Goal: Task Accomplishment & Management: Use online tool/utility

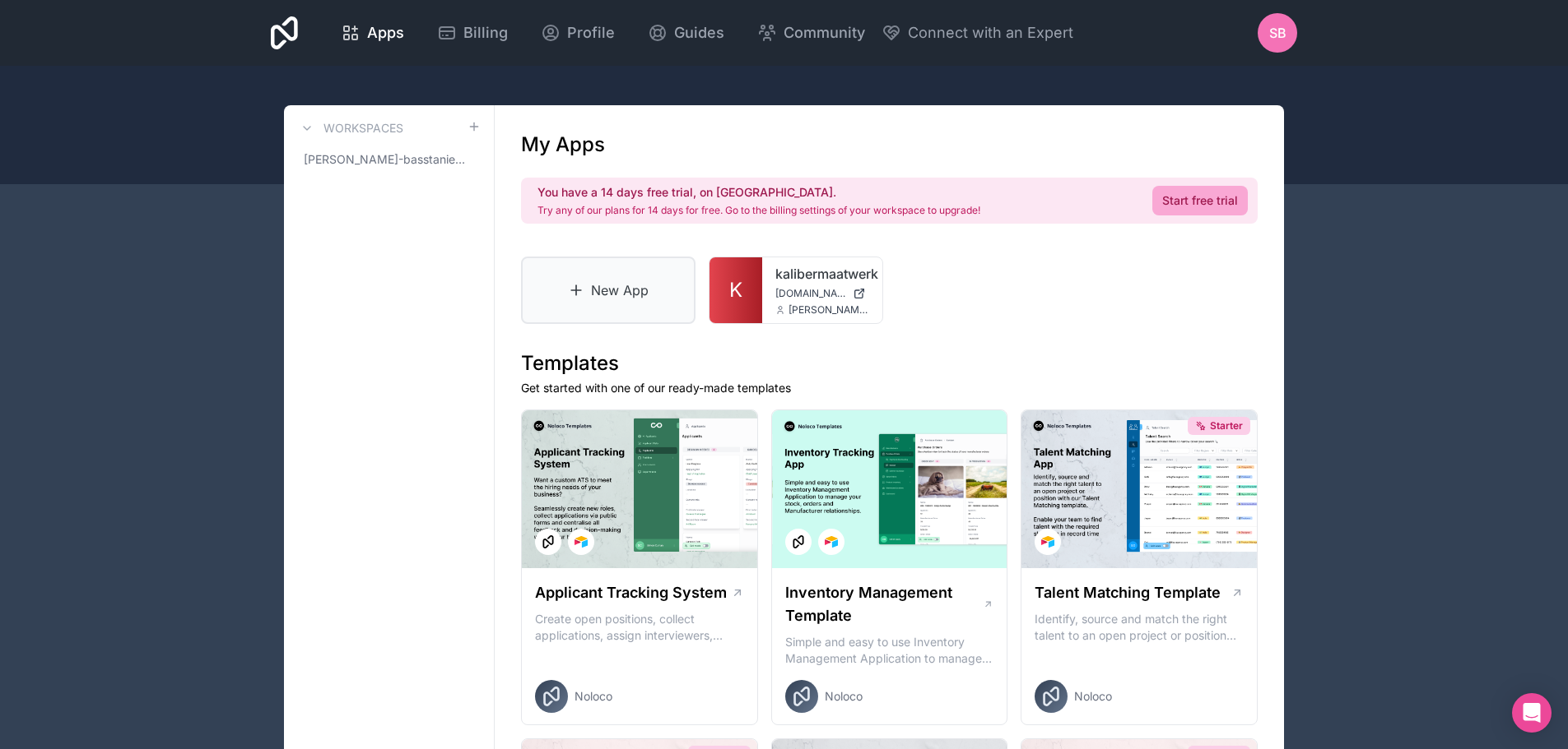
click at [626, 287] on link "New App" at bounding box center [607, 290] width 175 height 67
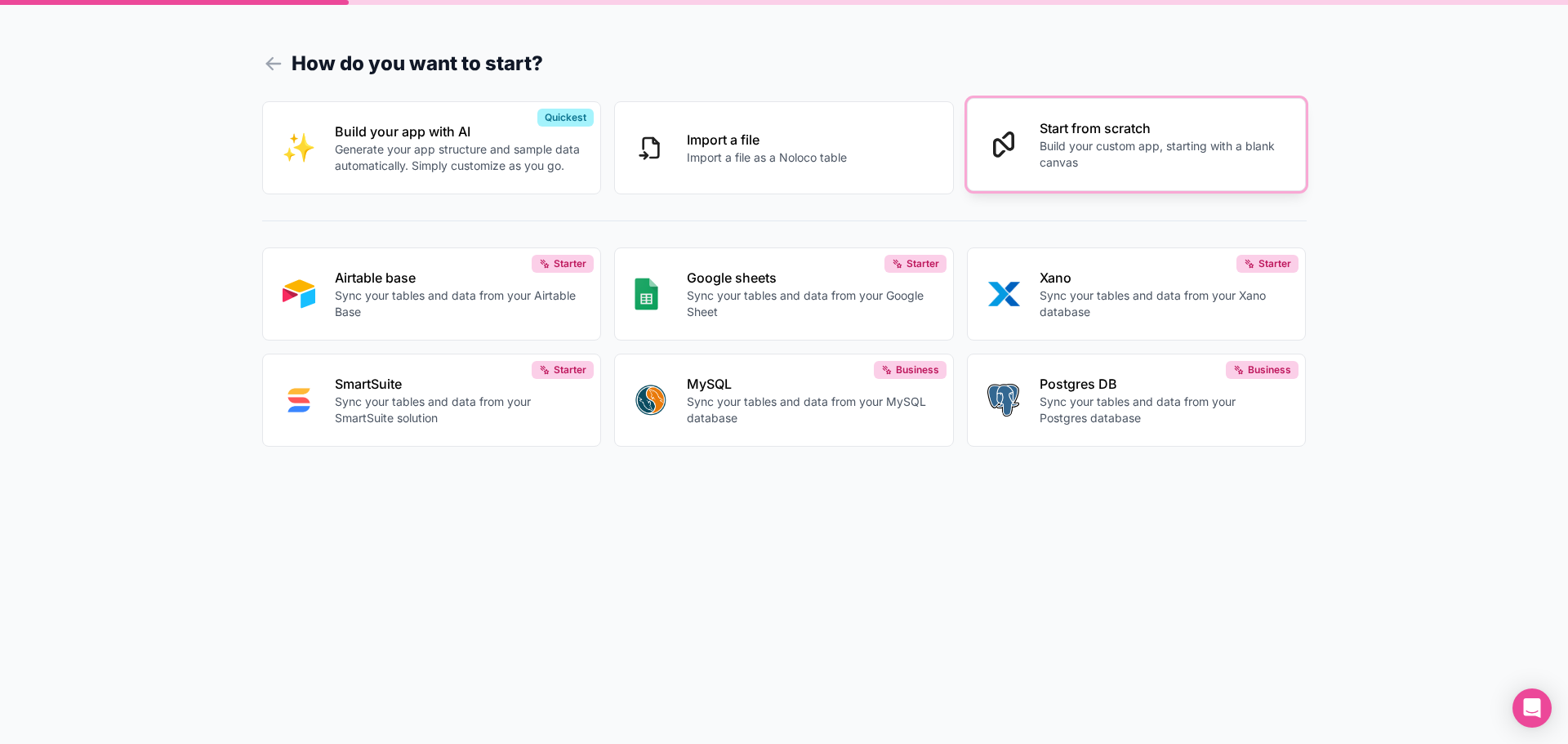
click at [1094, 145] on p "Build your custom app, starting with a blank canvas" at bounding box center [1163, 154] width 247 height 32
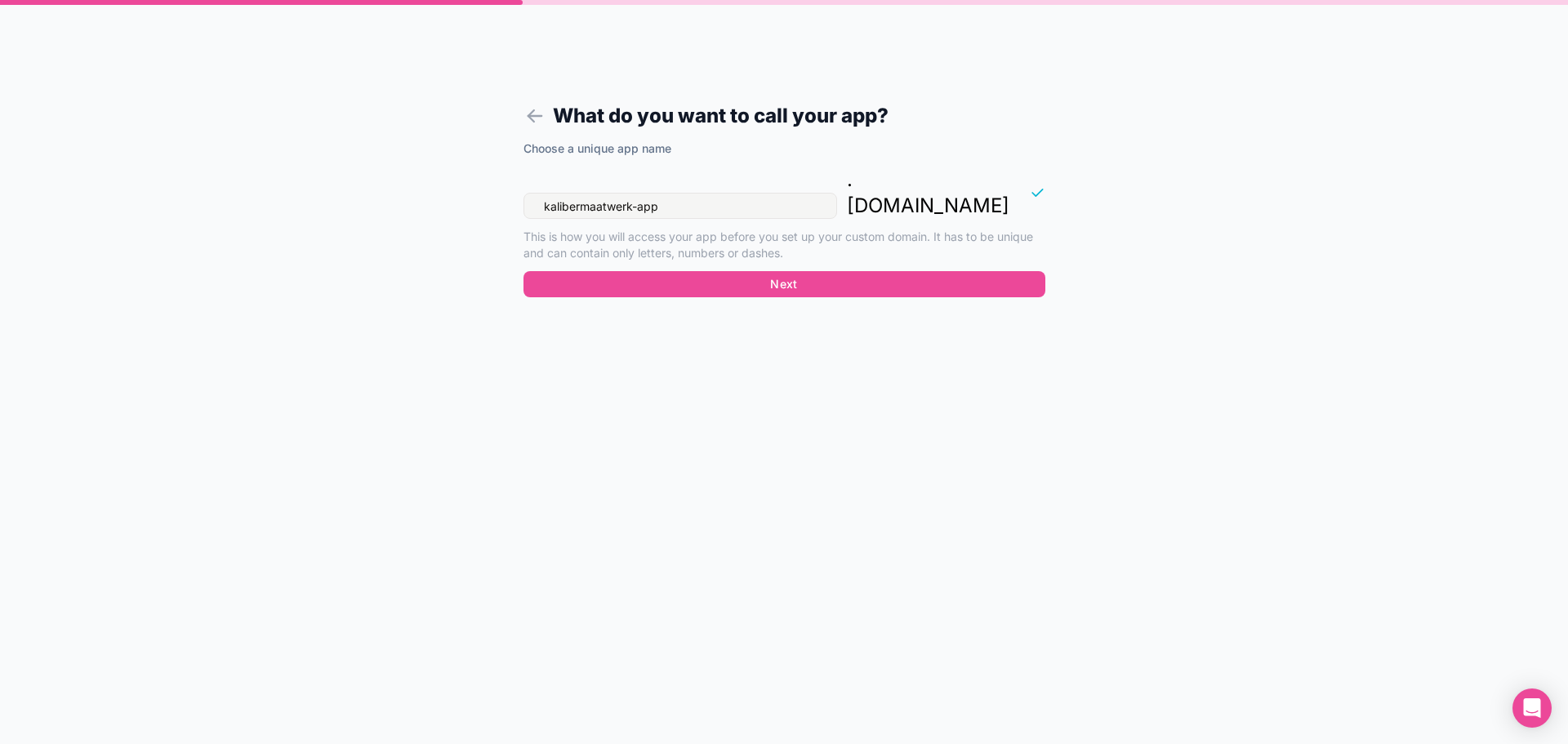
drag, startPoint x: 702, startPoint y: 175, endPoint x: 468, endPoint y: 145, distance: 235.9
click at [455, 174] on div "What do you want to call your app? Choose a unique app name kalibermaatwerk-app…" at bounding box center [784, 372] width 1568 height 744
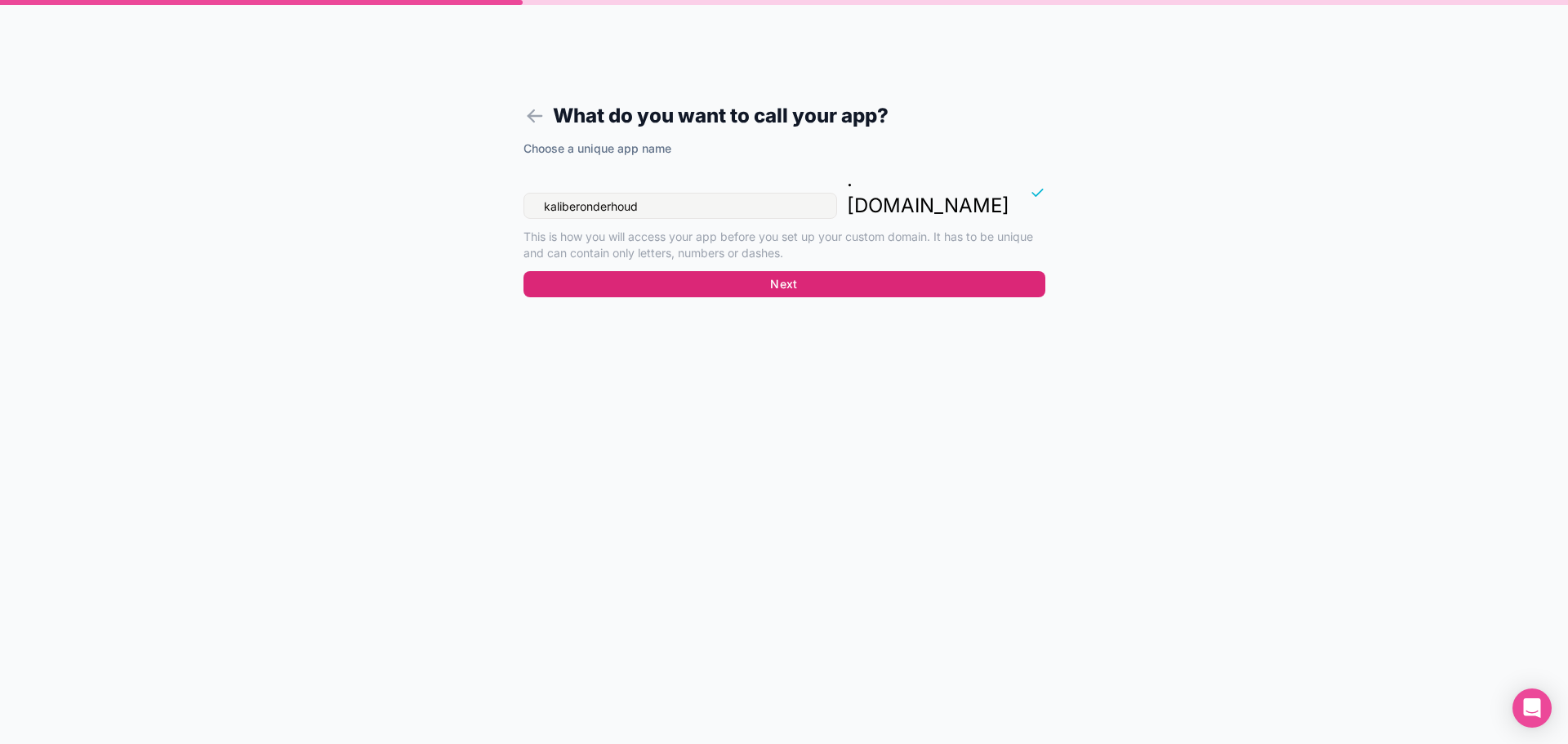
type input "kaliberonderhoud"
click at [706, 271] on button "Next" at bounding box center [784, 284] width 522 height 26
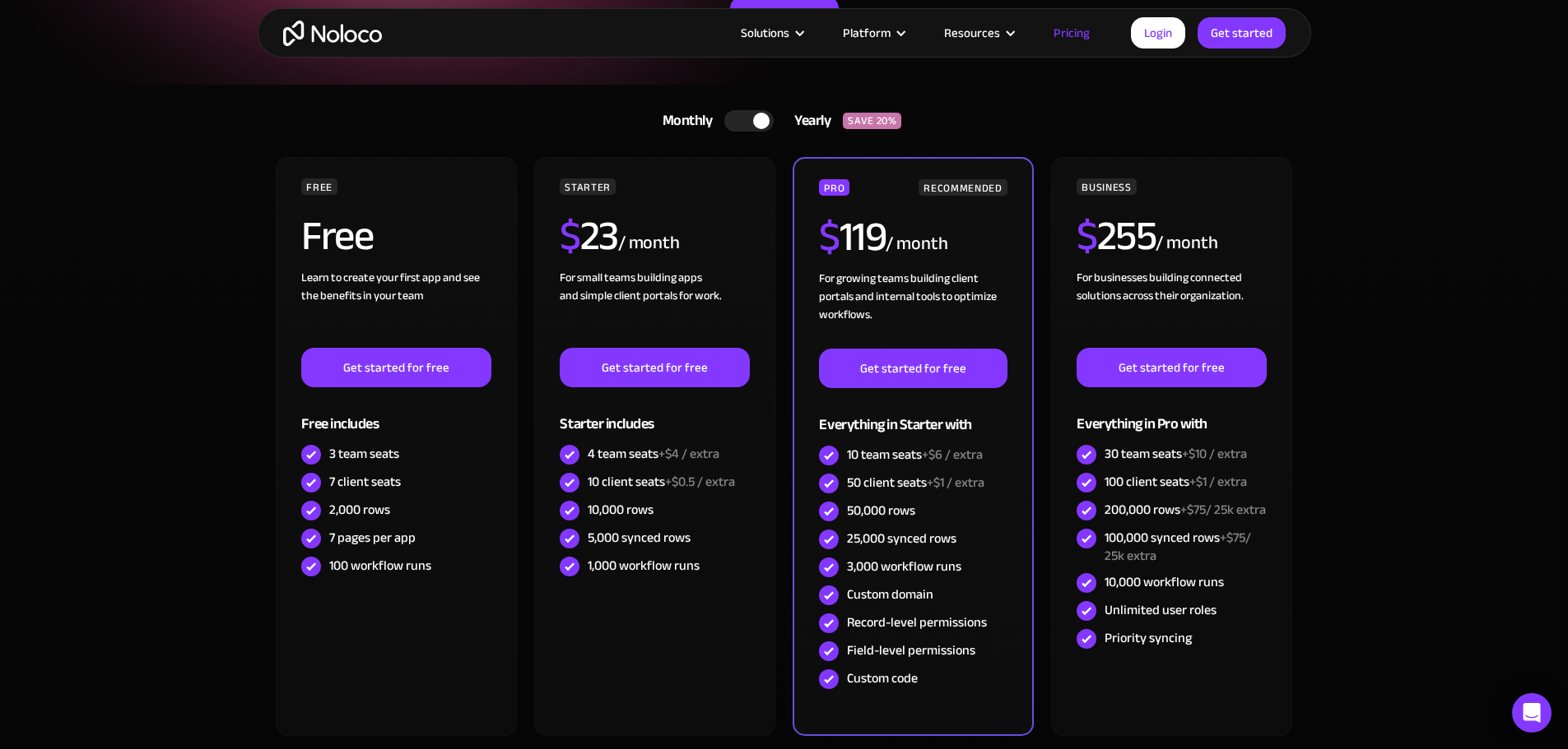
scroll to position [164, 0]
